Goal: Navigation & Orientation: Find specific page/section

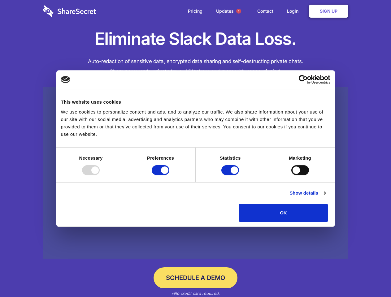
click at [100, 175] on div at bounding box center [91, 170] width 18 height 10
click at [169, 175] on input "Preferences" at bounding box center [161, 170] width 18 height 10
checkbox input "false"
click at [231, 175] on input "Statistics" at bounding box center [230, 170] width 18 height 10
checkbox input "false"
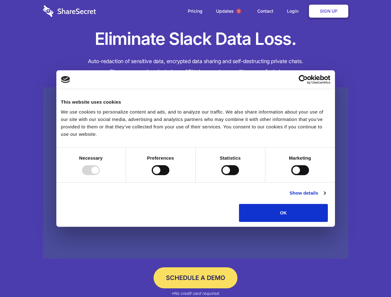
click at [291, 175] on input "Marketing" at bounding box center [300, 170] width 18 height 10
checkbox input "true"
click at [325, 197] on link "Show details" at bounding box center [307, 192] width 36 height 7
click at [0, 0] on li "Necessary 7 Necessary cookies help make a website usable by enabling basic func…" at bounding box center [0, 0] width 0 height 0
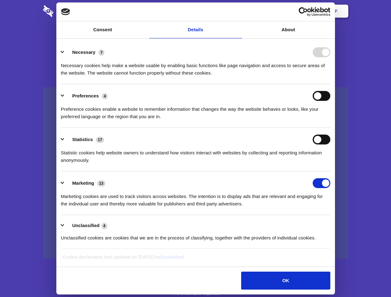
click at [238, 11] on span "1" at bounding box center [238, 11] width 5 height 5
